Goal: Information Seeking & Learning: Learn about a topic

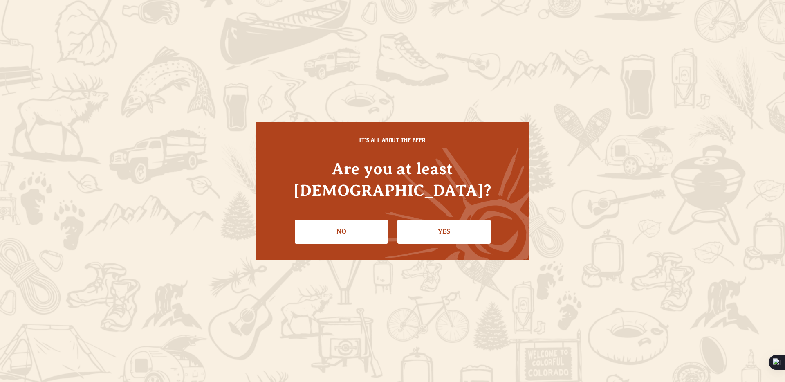
click at [468, 224] on link "Yes" at bounding box center [443, 232] width 93 height 24
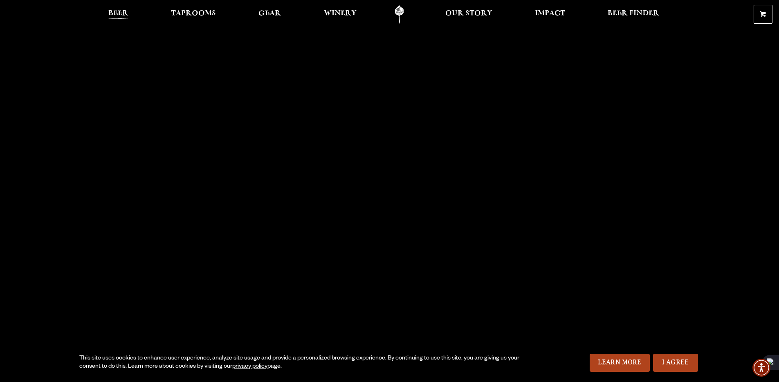
click at [117, 10] on span "Beer" at bounding box center [118, 13] width 20 height 7
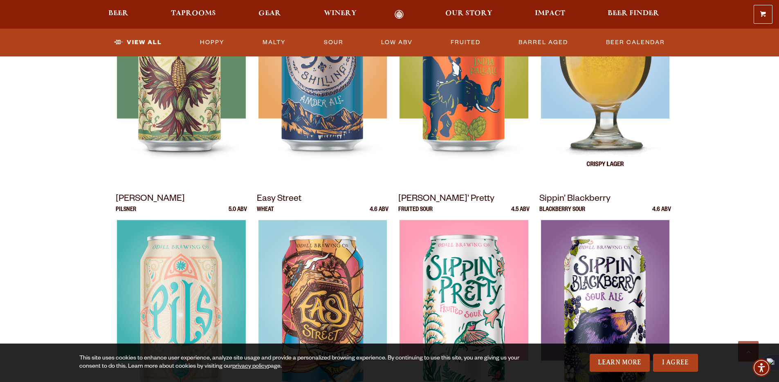
scroll to position [377, 0]
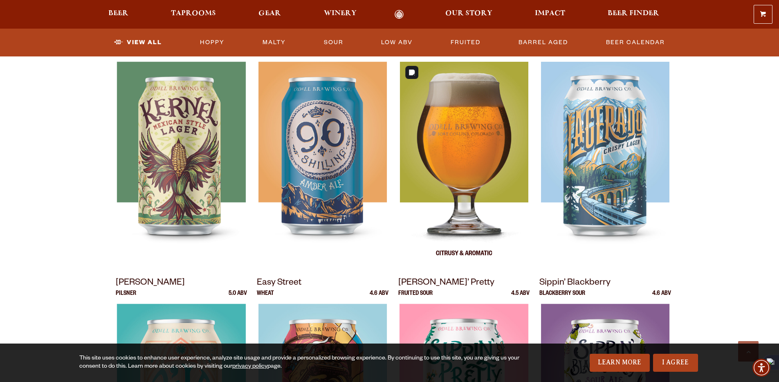
click at [463, 188] on div at bounding box center [464, 164] width 132 height 204
